Goal: Task Accomplishment & Management: Use online tool/utility

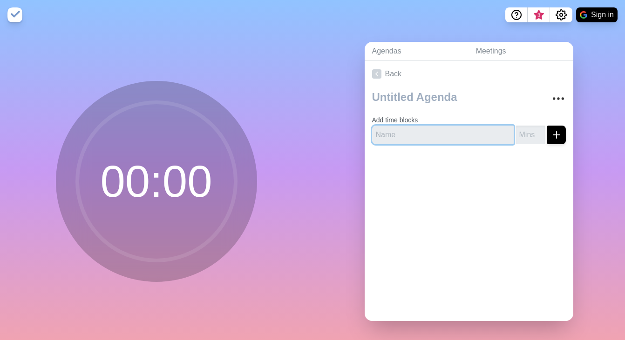
click at [437, 134] on input "text" at bounding box center [443, 135] width 142 height 19
paste input "Gathering [PERSON_NAME] 2 min 11:00am - 11:02am Celebration [PERSON_NAME] 5 min…"
type input "Gathering [PERSON_NAME] 2 min 11:00am - 11:02am Celebration [PERSON_NAME] 5 min…"
click at [437, 134] on input "Gathering [PERSON_NAME] 2 min 11:00am - 11:02am Celebration [PERSON_NAME] 5 min…" at bounding box center [443, 135] width 142 height 19
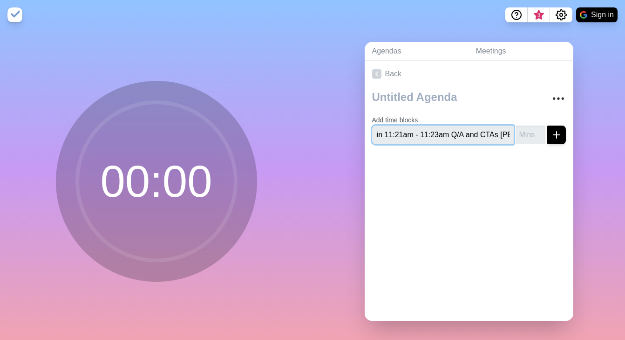
click at [437, 134] on input "Gathering [PERSON_NAME] 2 min 11:00am - 11:02am Celebration [PERSON_NAME] 5 min…" at bounding box center [443, 135] width 142 height 19
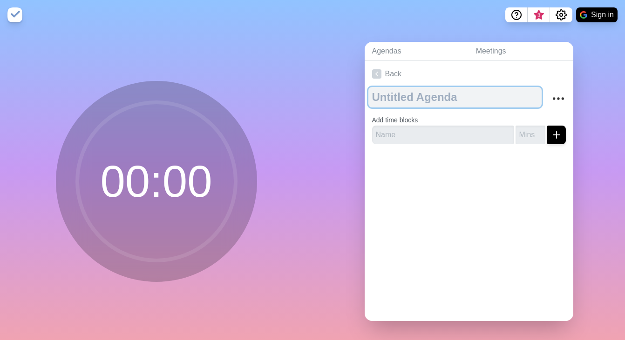
click at [425, 95] on textarea at bounding box center [454, 97] width 173 height 20
type textarea "NGP All Hands [DATE]"
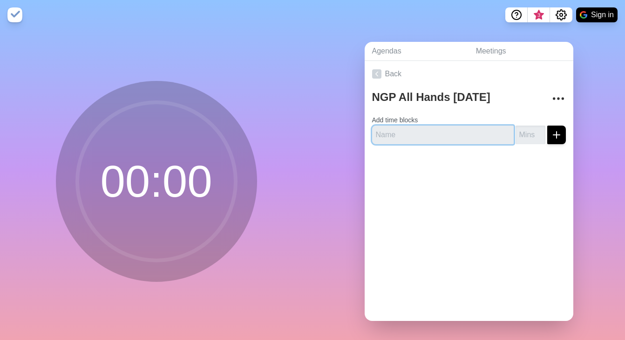
click at [459, 133] on input "text" at bounding box center [443, 135] width 142 height 19
type input "[PERSON_NAME]"
type input "2"
click at [551, 136] on icon "submit" at bounding box center [556, 134] width 11 height 11
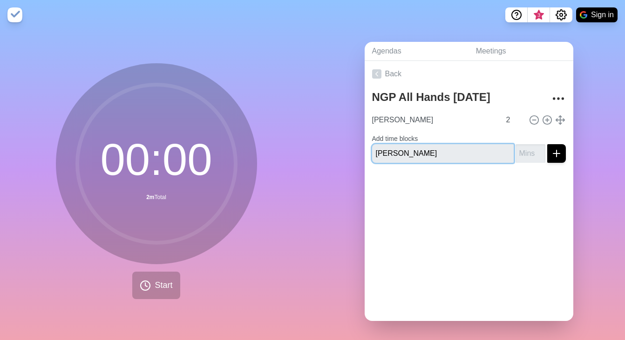
type input "[PERSON_NAME]"
click at [520, 146] on input "number" at bounding box center [531, 153] width 30 height 19
type input "5"
click at [552, 153] on button "submit" at bounding box center [556, 153] width 19 height 19
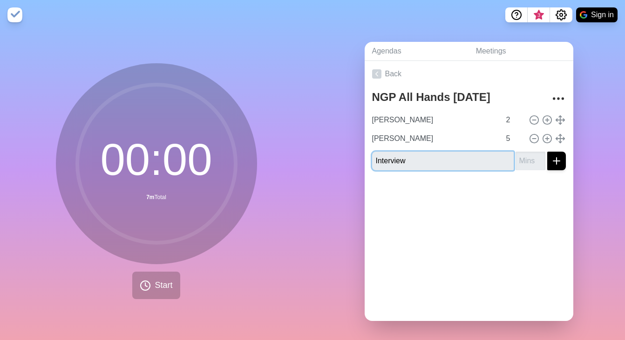
type input "Interview"
click at [521, 156] on input "number" at bounding box center [531, 161] width 30 height 19
type input "3"
click at [509, 197] on div at bounding box center [469, 196] width 209 height 37
click at [551, 152] on button "submit" at bounding box center [556, 161] width 19 height 19
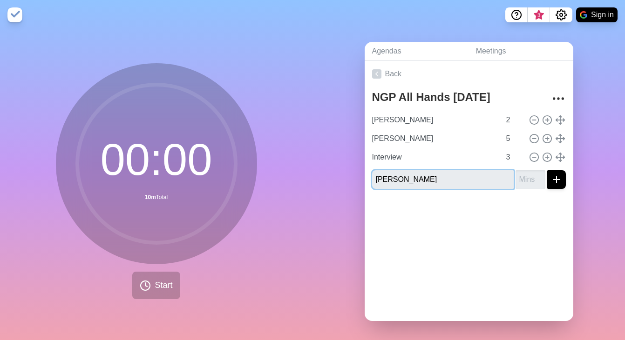
type input "[PERSON_NAME]"
click at [517, 178] on input "number" at bounding box center [531, 179] width 30 height 19
type input "5"
click at [583, 271] on div "Agendas Meetings Back NGP All Hands [DATE] [PERSON_NAME] 2 [PERSON_NAME] 5 Inte…" at bounding box center [469, 185] width 313 height 311
click at [591, 199] on div "Agendas Meetings Back NGP All Hands [DATE] [PERSON_NAME] 2 [PERSON_NAME] 5 Inte…" at bounding box center [469, 185] width 313 height 311
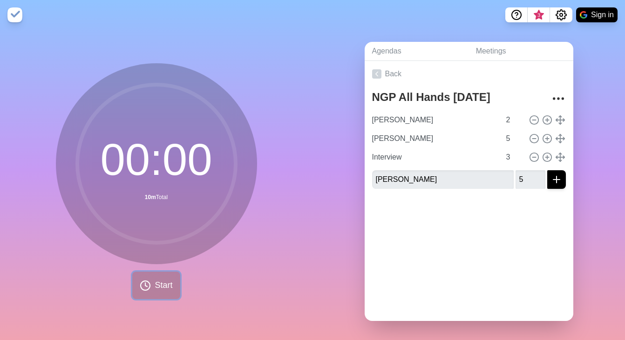
click at [155, 286] on span "Start" at bounding box center [164, 285] width 18 height 13
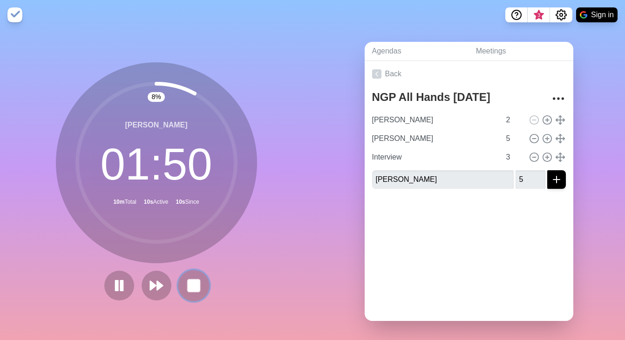
click at [188, 281] on rect at bounding box center [194, 286] width 12 height 12
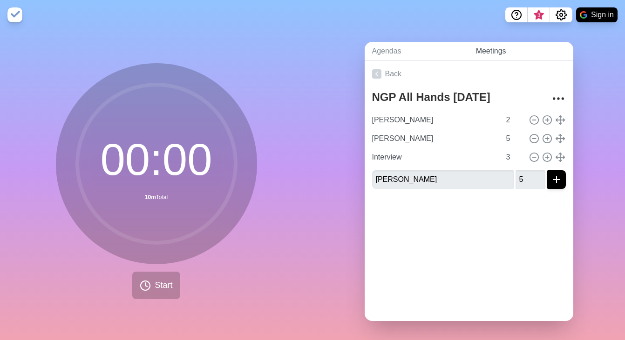
click at [493, 51] on link "Meetings" at bounding box center [521, 51] width 105 height 19
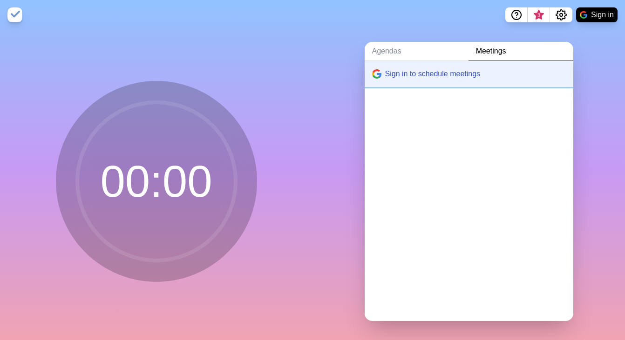
click at [439, 72] on button "Sign in to schedule meetings" at bounding box center [469, 74] width 209 height 26
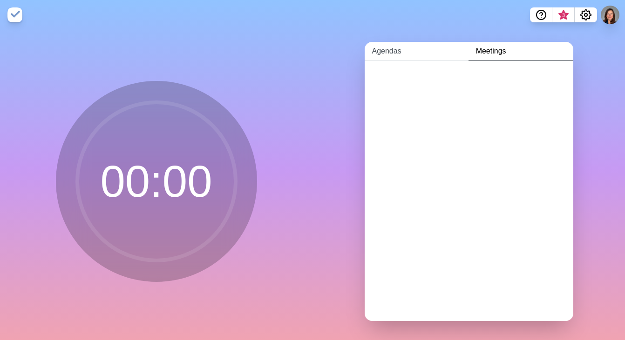
click at [430, 48] on link "Agendas" at bounding box center [417, 51] width 104 height 19
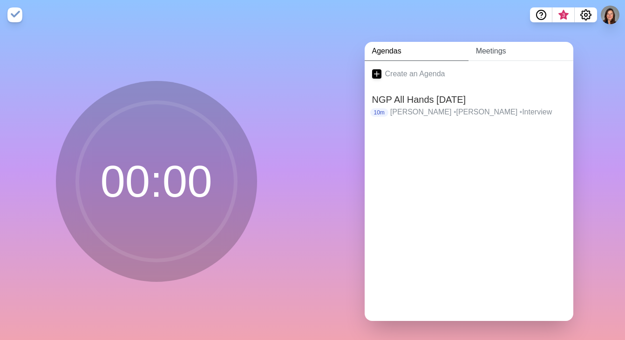
click at [488, 50] on link "Meetings" at bounding box center [521, 51] width 105 height 19
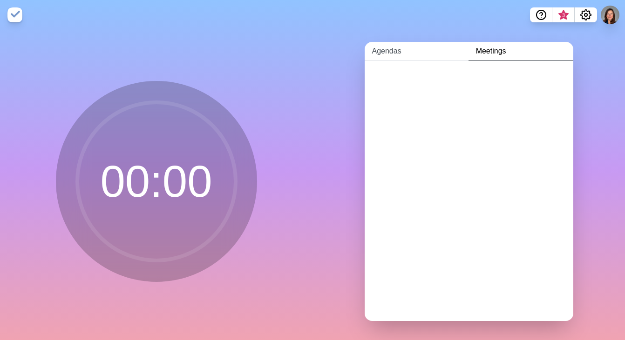
click at [399, 48] on link "Agendas" at bounding box center [417, 51] width 104 height 19
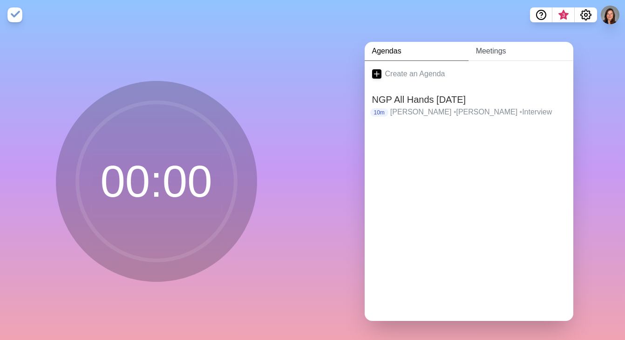
click at [494, 51] on link "Meetings" at bounding box center [521, 51] width 105 height 19
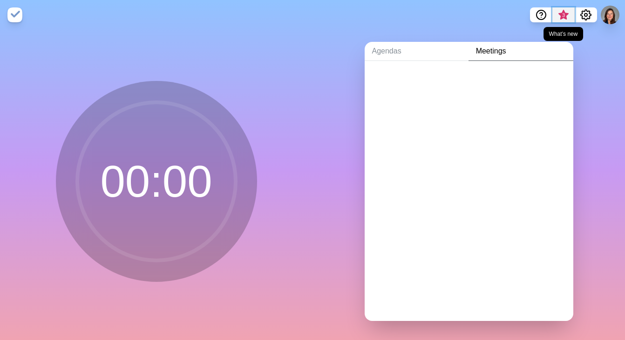
click at [566, 14] on span "3" at bounding box center [563, 15] width 7 height 7
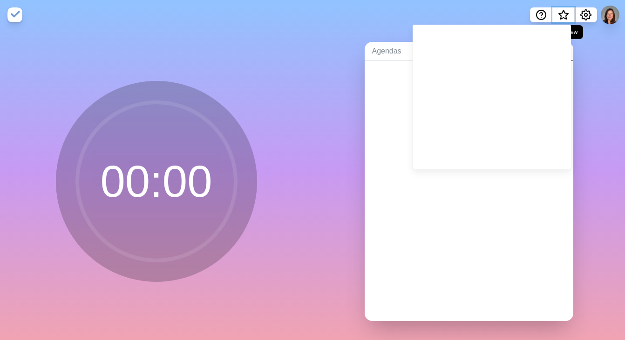
scroll to position [6, 0]
click at [472, 222] on div at bounding box center [469, 191] width 209 height 260
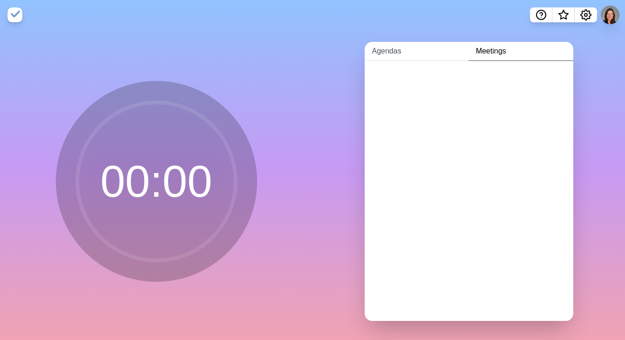
click at [386, 43] on link "Agendas" at bounding box center [417, 51] width 104 height 19
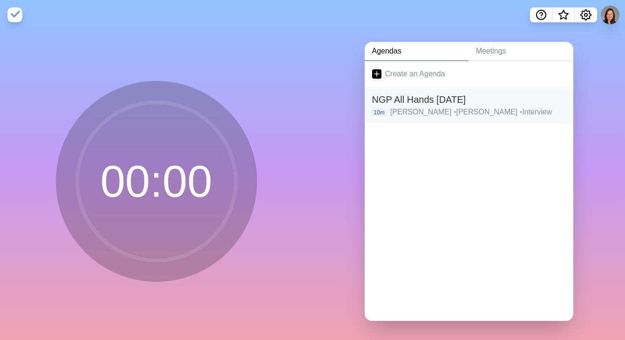
click at [446, 102] on h2 "NGP All Hands [DATE]" at bounding box center [469, 100] width 194 height 14
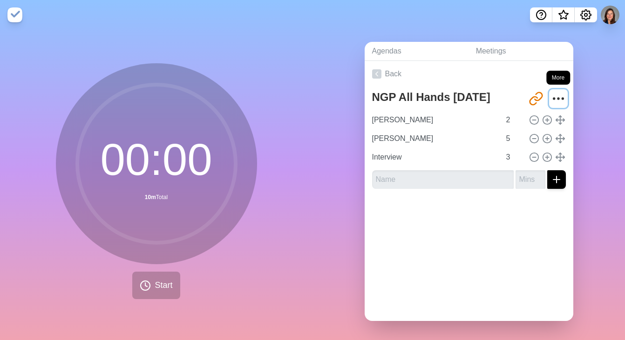
click at [551, 93] on icon "More" at bounding box center [558, 98] width 15 height 15
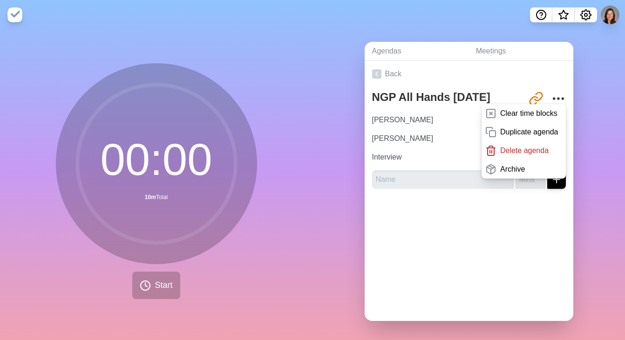
click at [472, 237] on div "Back NGP All Hands [DATE] [URL][DOMAIN_NAME] Clear time blocks Duplicate agenda…" at bounding box center [469, 191] width 209 height 260
click at [332, 206] on div "Agendas Meetings Back NGP All Hands [DATE] [URL][DOMAIN_NAME] Clear time blocks…" at bounding box center [469, 185] width 313 height 311
click at [525, 115] on p "Clear time blocks" at bounding box center [528, 113] width 57 height 11
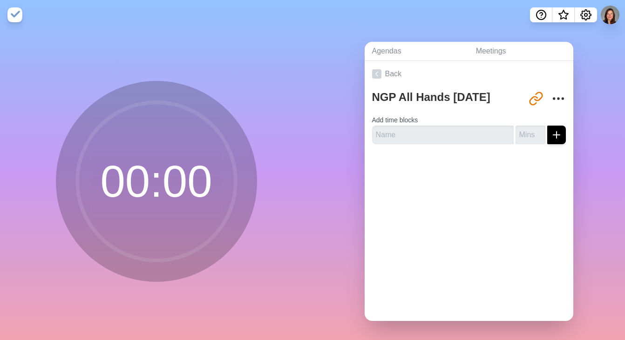
click at [497, 202] on div "Back NGP All Hands [DATE] [URL][DOMAIN_NAME] Add time blocks" at bounding box center [469, 191] width 209 height 260
click at [551, 96] on icon "More" at bounding box center [558, 98] width 15 height 15
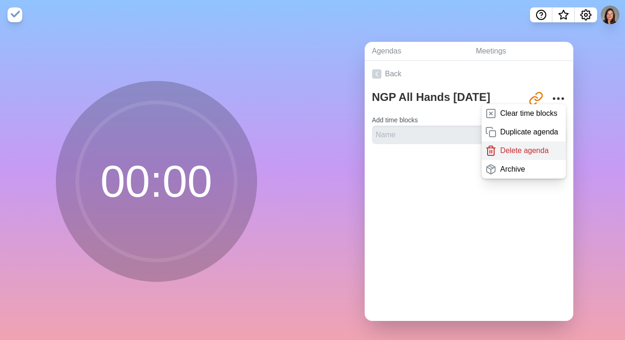
click at [518, 145] on p "Delete agenda" at bounding box center [524, 150] width 48 height 11
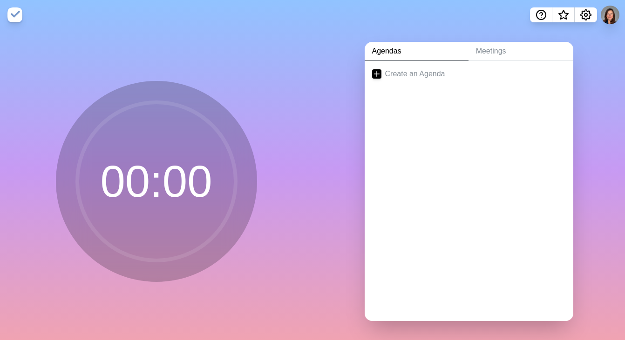
click at [460, 138] on div "Create an Agenda" at bounding box center [469, 191] width 209 height 260
